Goal: Information Seeking & Learning: Learn about a topic

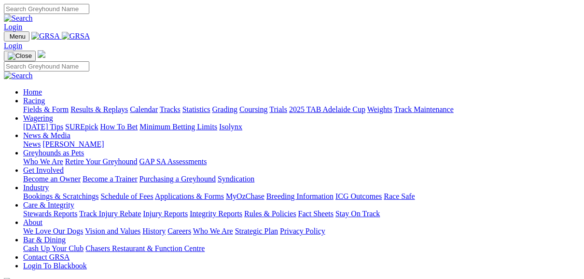
click at [55, 105] on link "Fields & Form" at bounding box center [45, 109] width 45 height 8
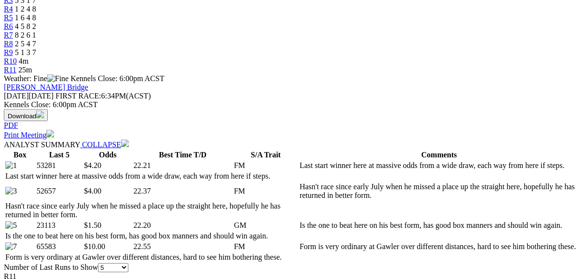
scroll to position [386, 0]
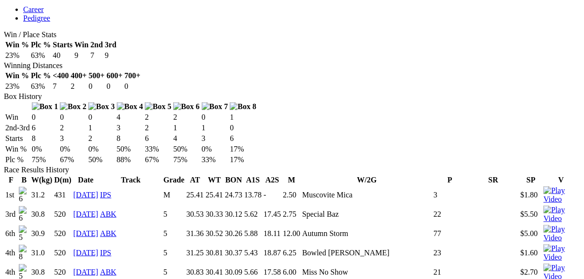
scroll to position [348, 0]
